Goal: Transaction & Acquisition: Download file/media

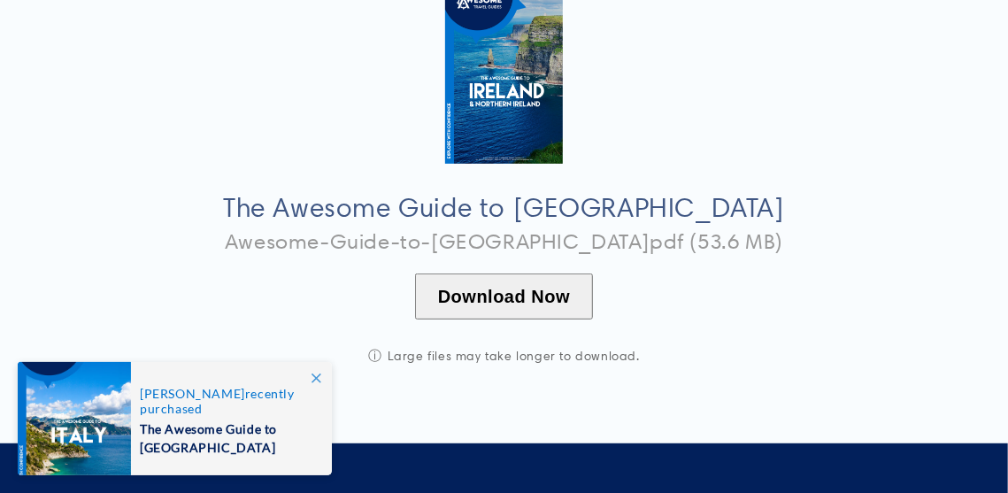
click at [530, 298] on button "Download Now" at bounding box center [504, 297] width 178 height 46
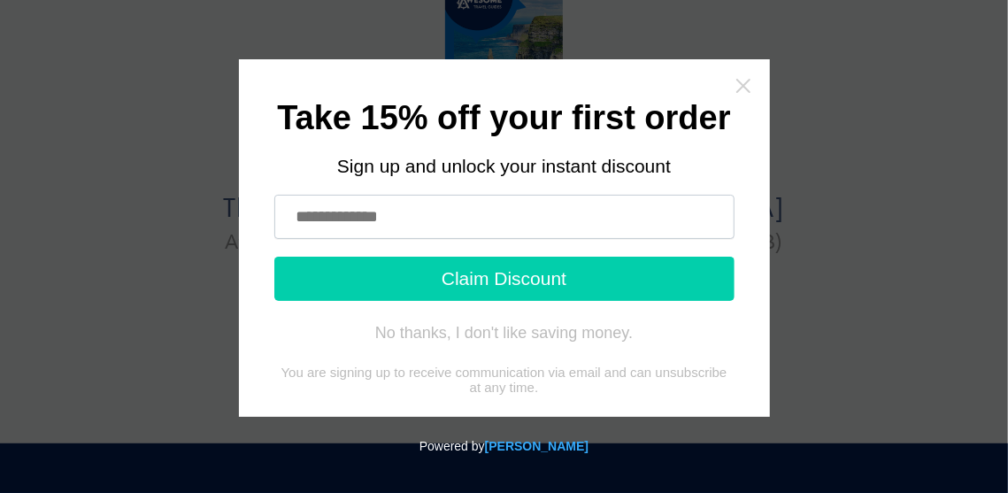
click at [746, 81] on icon "Close widget" at bounding box center [744, 86] width 18 height 18
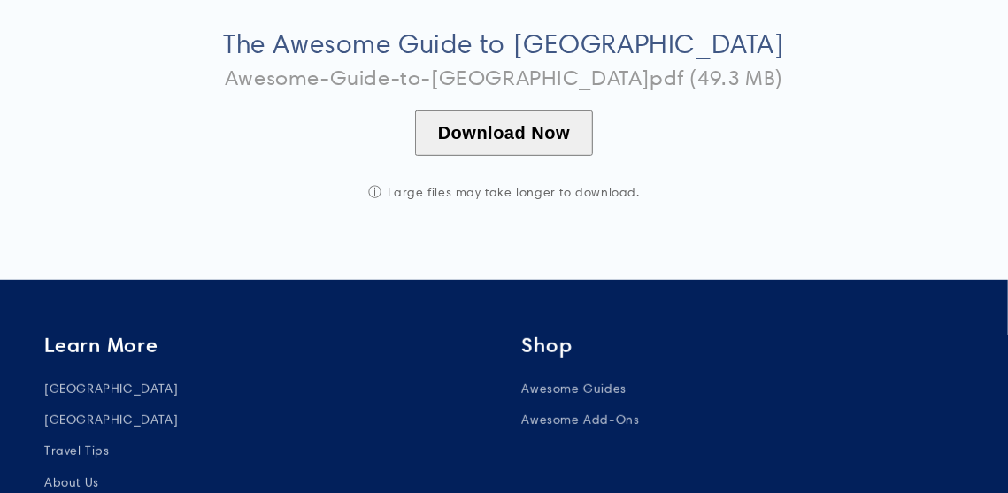
scroll to position [354, 0]
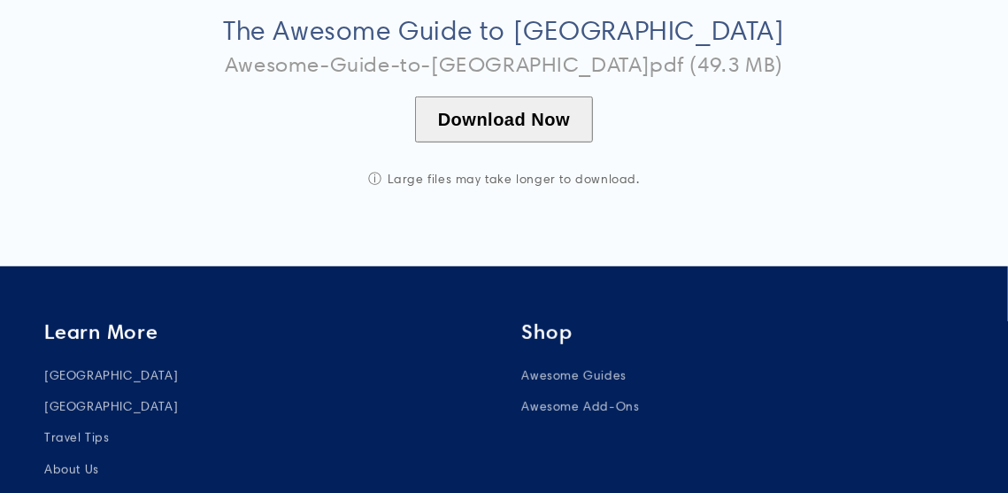
click at [500, 118] on button "Download Now" at bounding box center [504, 120] width 178 height 46
click at [501, 112] on button "Download Now" at bounding box center [504, 120] width 178 height 46
